Goal: Task Accomplishment & Management: Use online tool/utility

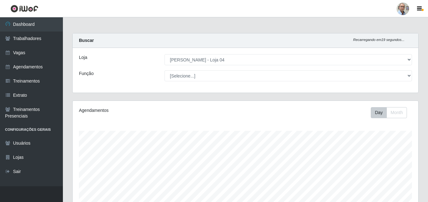
select select "251"
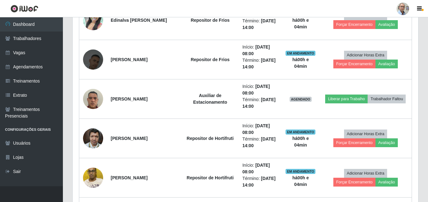
scroll to position [131, 346]
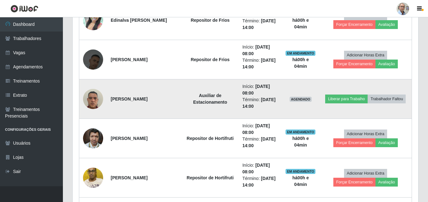
click at [95, 99] on img at bounding box center [93, 98] width 20 height 27
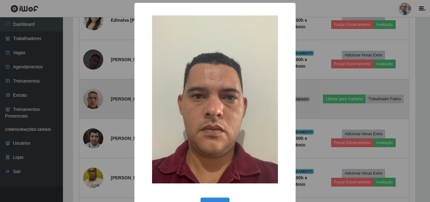
click at [95, 99] on div "× OK Cancel" at bounding box center [215, 101] width 430 height 202
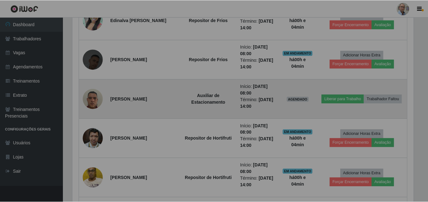
scroll to position [131, 346]
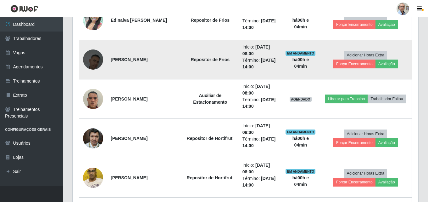
click at [94, 63] on img at bounding box center [93, 60] width 20 height 36
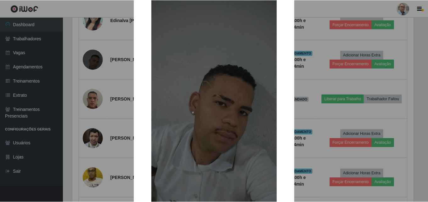
scroll to position [63, 0]
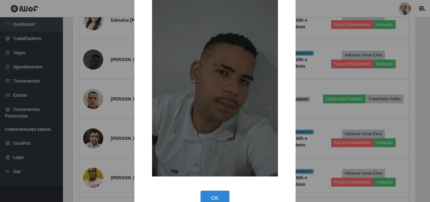
click at [107, 95] on div "× OK Cancel" at bounding box center [215, 101] width 430 height 202
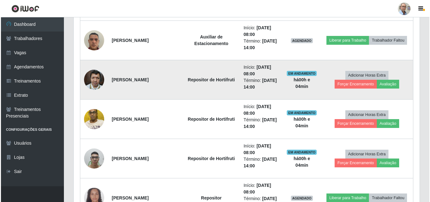
scroll to position [567, 0]
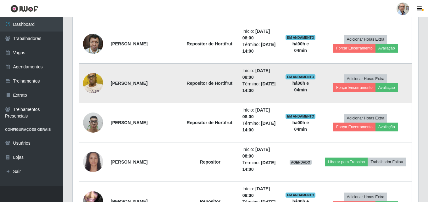
click at [91, 84] on img at bounding box center [93, 83] width 20 height 36
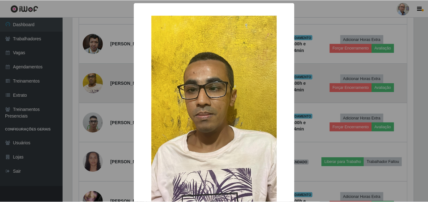
scroll to position [131, 343]
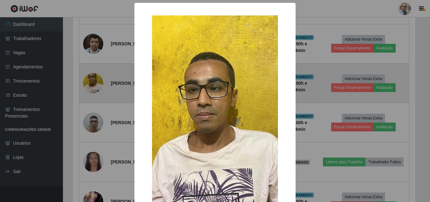
click at [91, 84] on div "× OK Cancel" at bounding box center [215, 101] width 430 height 202
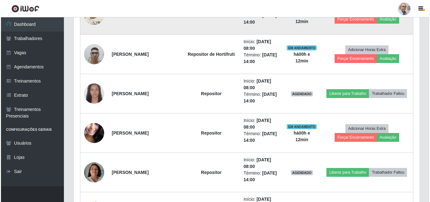
scroll to position [693, 0]
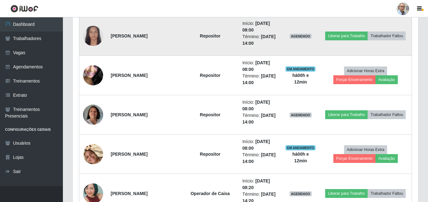
click at [93, 42] on img at bounding box center [93, 35] width 20 height 27
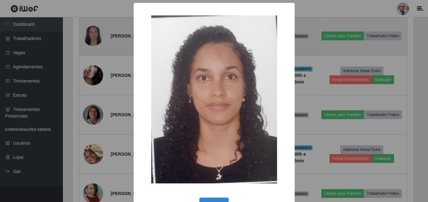
scroll to position [131, 343]
click at [93, 42] on div "× OK Cancel" at bounding box center [215, 101] width 430 height 202
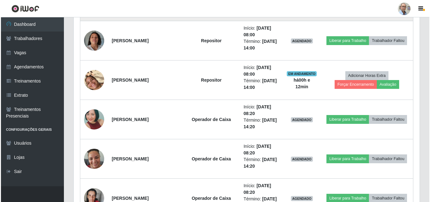
scroll to position [756, 0]
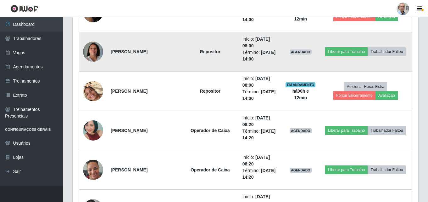
click at [94, 55] on img at bounding box center [93, 52] width 20 height 36
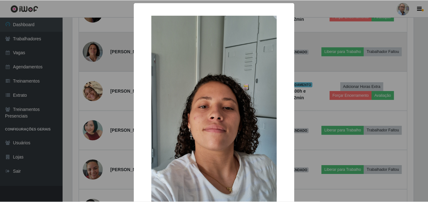
scroll to position [131, 343]
click at [94, 55] on div "× OK Cancel" at bounding box center [215, 101] width 430 height 202
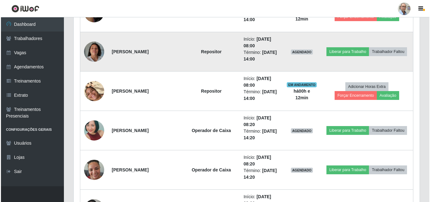
scroll to position [131, 346]
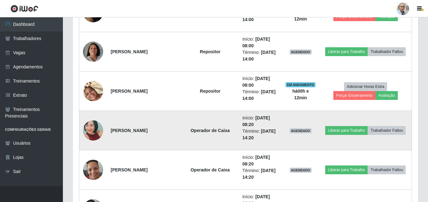
click at [95, 133] on img at bounding box center [93, 130] width 20 height 42
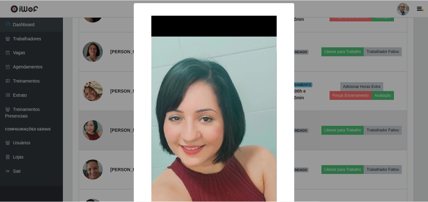
scroll to position [131, 343]
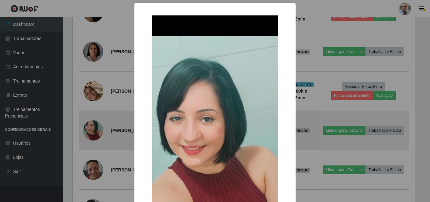
click at [95, 133] on div "× OK Cancel" at bounding box center [215, 101] width 430 height 202
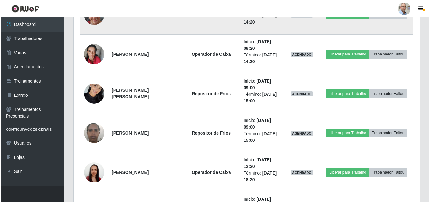
scroll to position [913, 0]
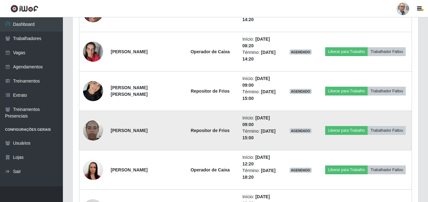
click at [93, 131] on img at bounding box center [93, 130] width 20 height 27
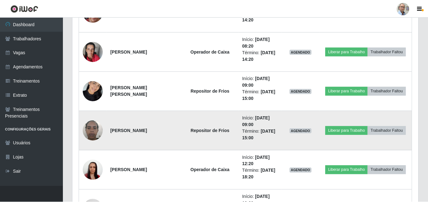
scroll to position [131, 343]
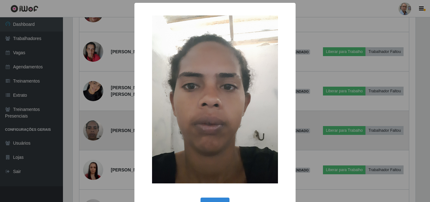
click at [93, 131] on div "× OK Cancel" at bounding box center [215, 101] width 430 height 202
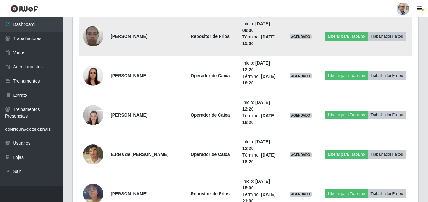
scroll to position [1007, 0]
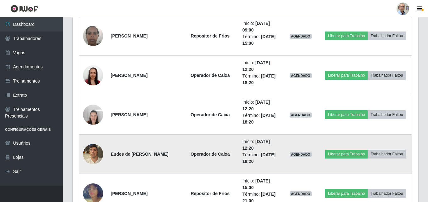
click at [90, 155] on img at bounding box center [93, 153] width 20 height 27
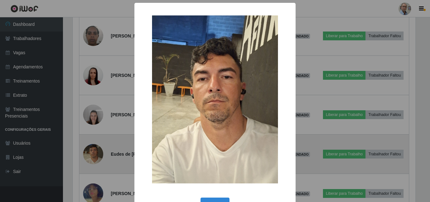
click at [90, 155] on div "× OK Cancel" at bounding box center [215, 101] width 430 height 202
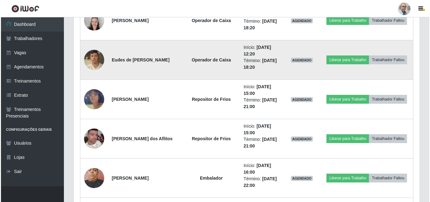
scroll to position [1102, 0]
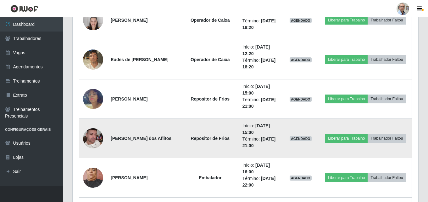
click at [94, 141] on img at bounding box center [93, 138] width 20 height 36
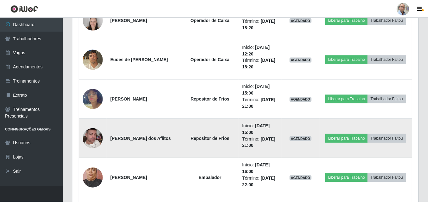
scroll to position [131, 343]
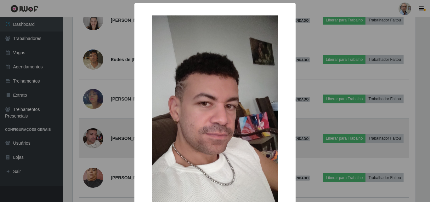
click at [94, 141] on div "× OK Cancel" at bounding box center [215, 101] width 430 height 202
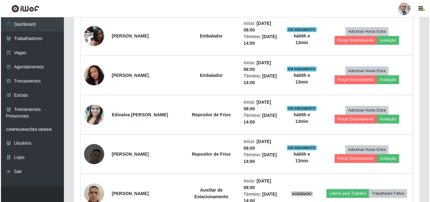
scroll to position [441, 0]
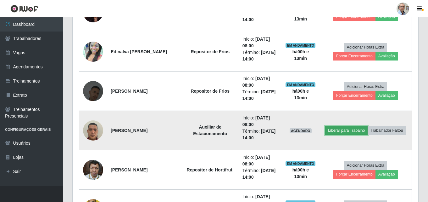
click at [331, 131] on button "Liberar para Trabalho" at bounding box center [347, 130] width 42 height 9
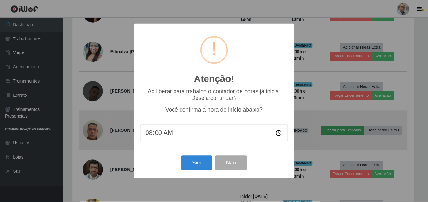
scroll to position [131, 343]
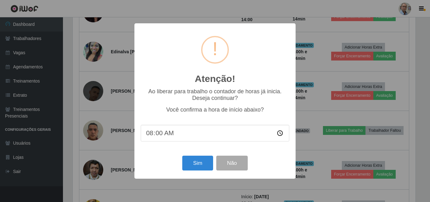
click at [160, 134] on input "08:00" at bounding box center [215, 133] width 149 height 17
type input "08:10"
click at [195, 169] on button "Sim" at bounding box center [197, 163] width 31 height 15
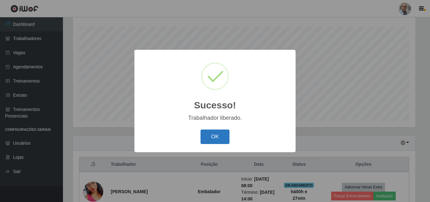
click at [222, 131] on button "OK" at bounding box center [215, 136] width 29 height 15
